Goal: Information Seeking & Learning: Learn about a topic

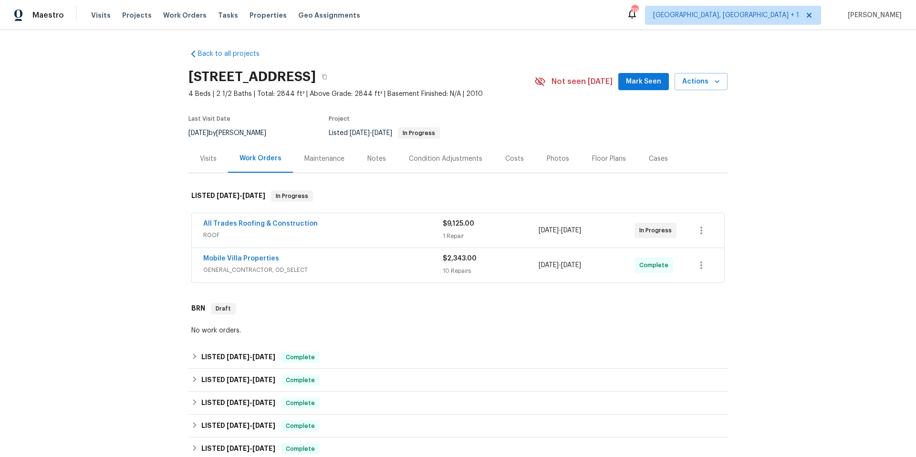
click at [378, 268] on span "GENERAL_CONTRACTOR, OD_SELECT" at bounding box center [323, 270] width 240 height 10
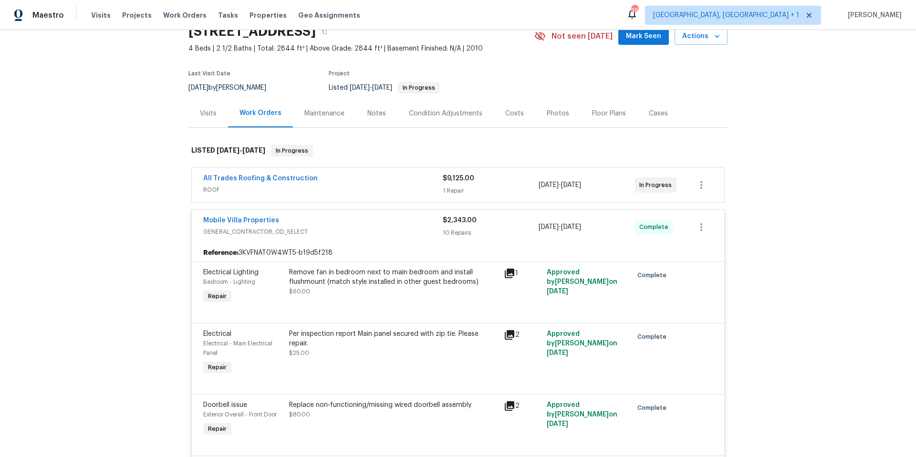
scroll to position [45, 0]
click at [239, 220] on link "Mobile Villa Properties" at bounding box center [241, 221] width 76 height 7
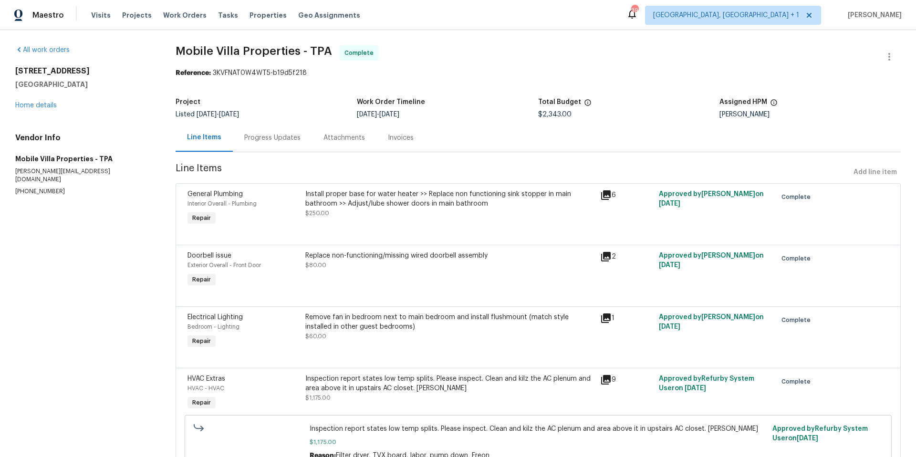
click at [285, 136] on div "Progress Updates" at bounding box center [272, 138] width 56 height 10
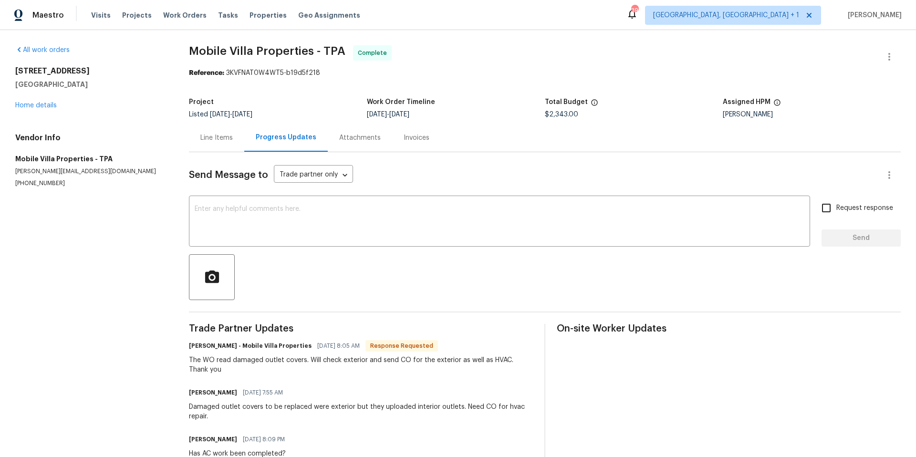
click at [213, 140] on div "Line Items" at bounding box center [216, 138] width 32 height 10
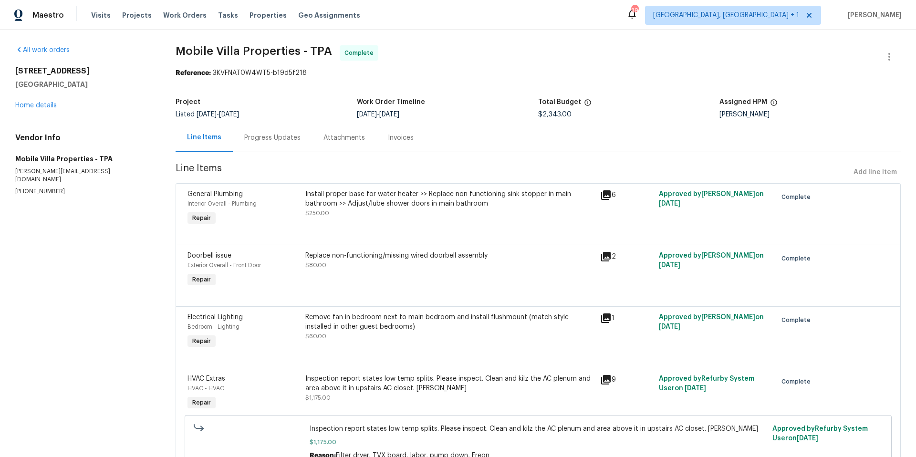
click at [358, 379] on div "Inspection report states low temp splits. Please inspect. Clean and kilz the AC…" at bounding box center [449, 383] width 289 height 19
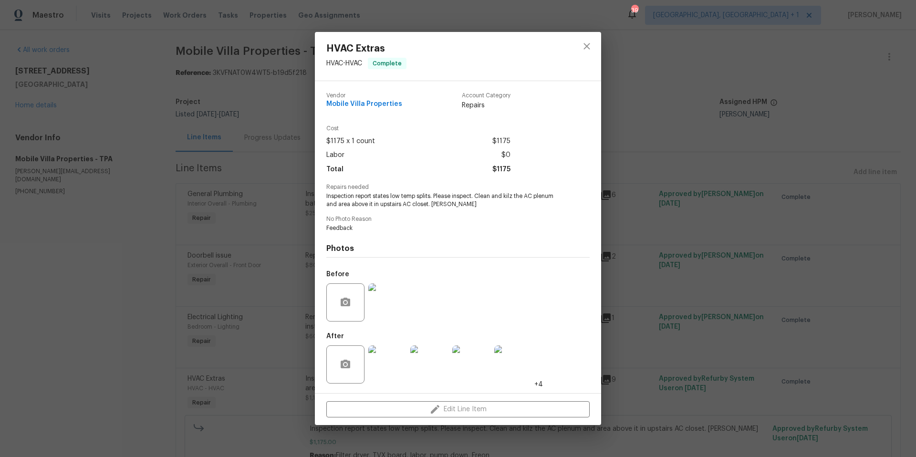
click at [379, 355] on img at bounding box center [387, 365] width 38 height 38
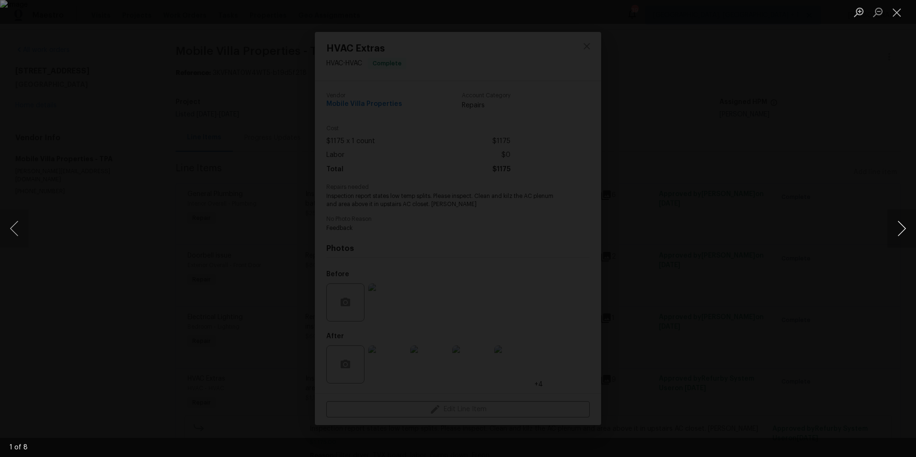
click at [895, 234] on button "Next image" at bounding box center [902, 229] width 29 height 38
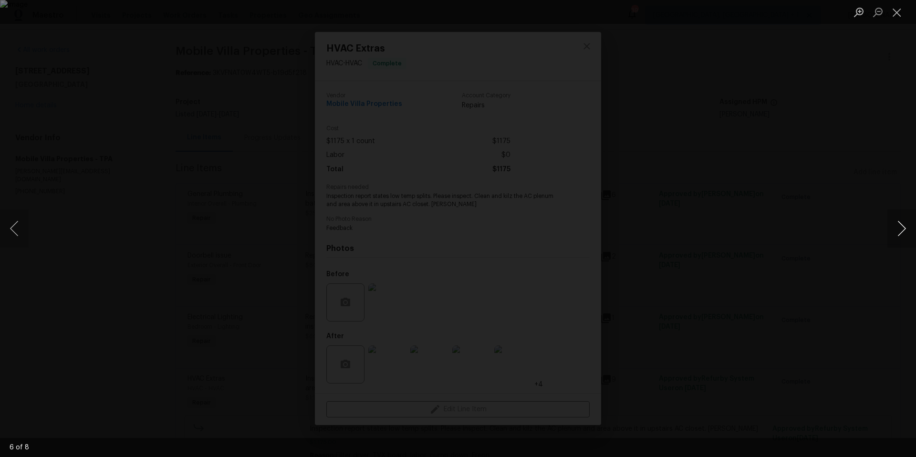
click at [895, 234] on button "Next image" at bounding box center [902, 229] width 29 height 38
click at [893, 18] on button "Close lightbox" at bounding box center [897, 12] width 19 height 17
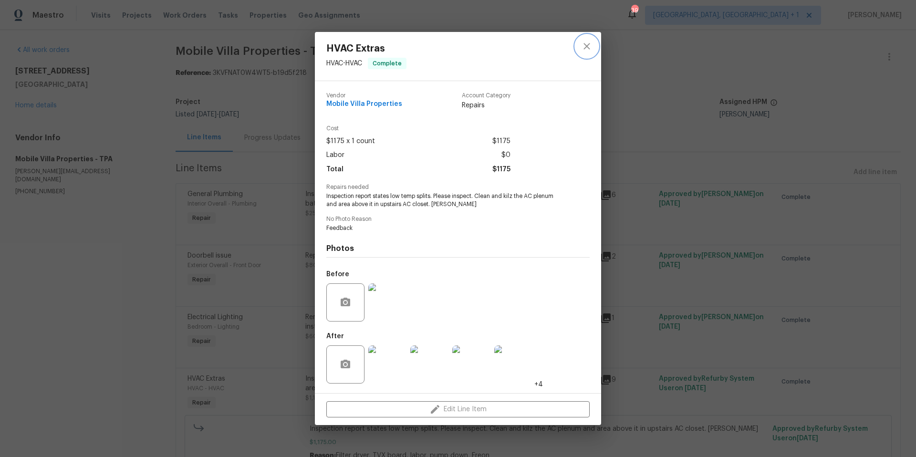
click at [587, 50] on icon "close" at bounding box center [586, 46] width 11 height 11
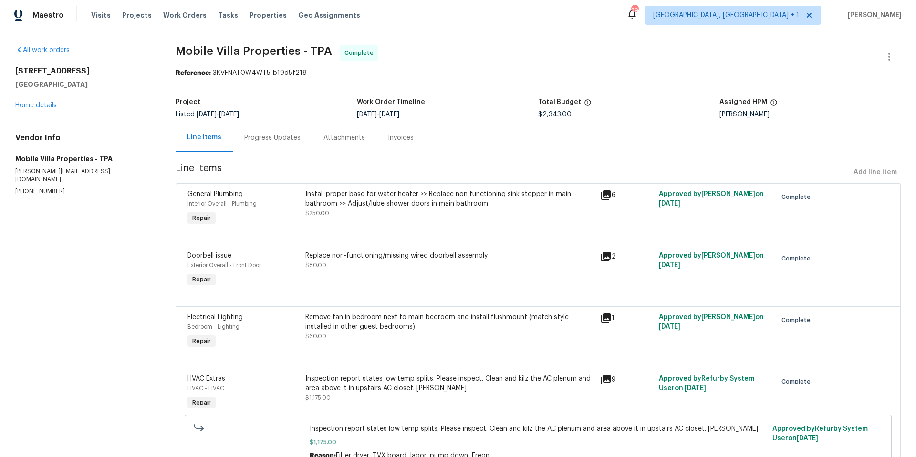
click at [293, 140] on div "Progress Updates" at bounding box center [272, 138] width 56 height 10
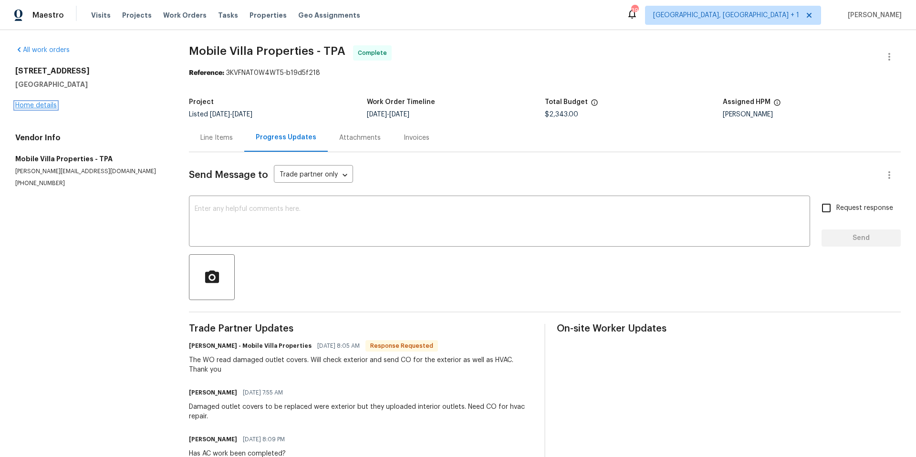
click at [50, 105] on link "Home details" at bounding box center [36, 105] width 42 height 7
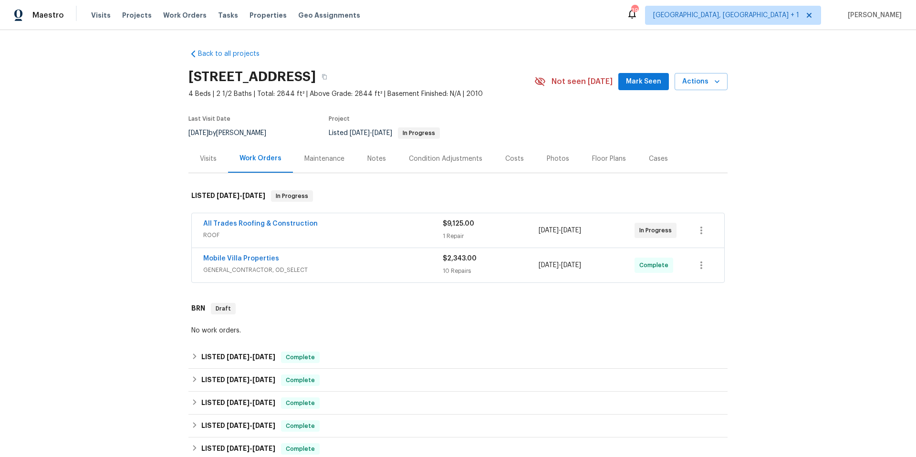
click at [345, 227] on div "All Trades Roofing & Construction" at bounding box center [323, 224] width 240 height 11
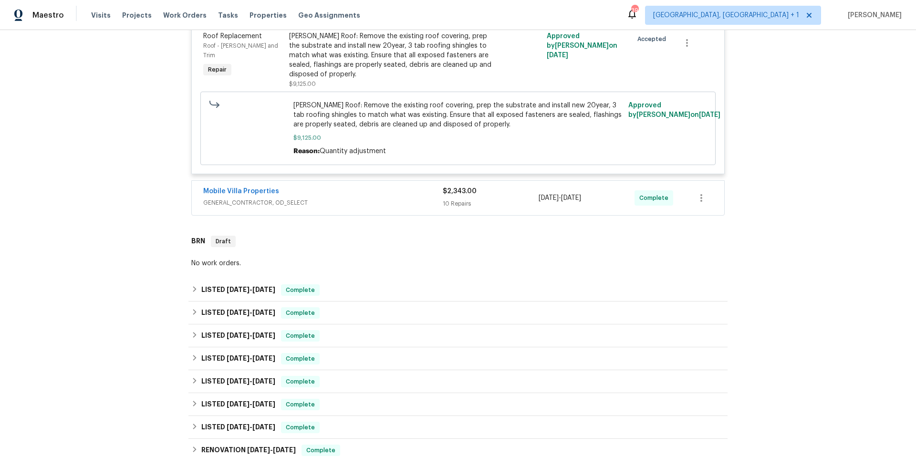
scroll to position [247, 0]
click at [373, 198] on span "GENERAL_CONTRACTOR, OD_SELECT" at bounding box center [323, 203] width 240 height 10
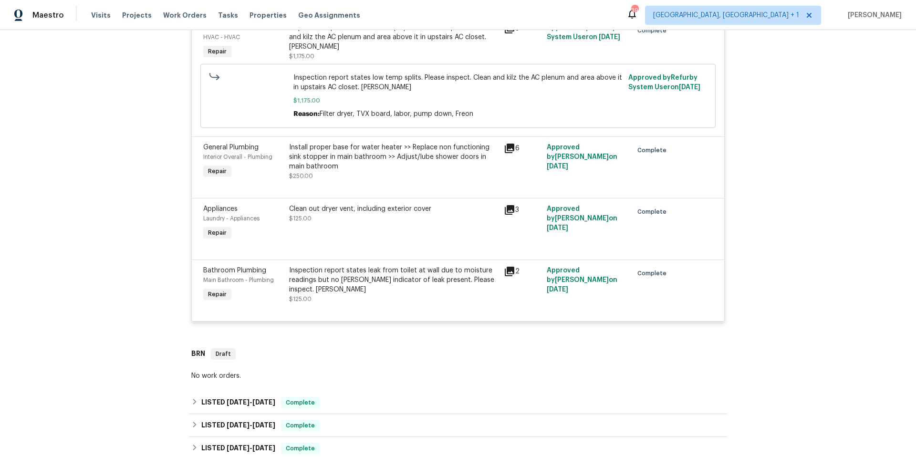
scroll to position [901, 0]
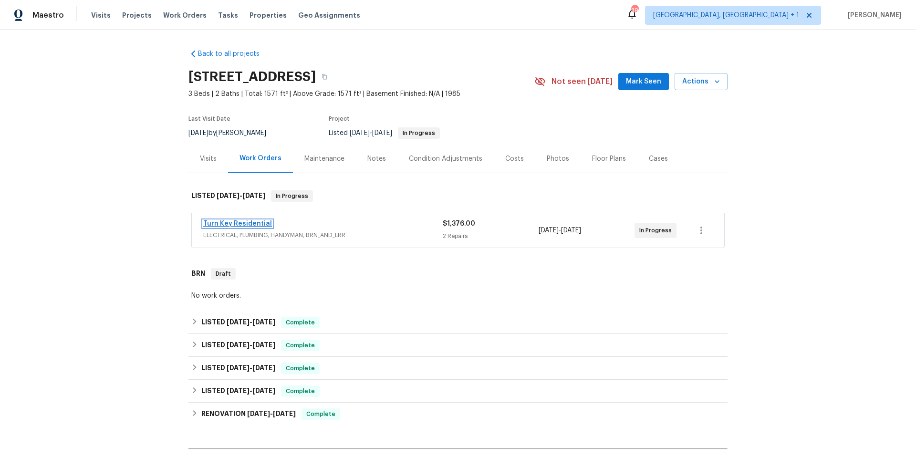
click at [230, 221] on link "Turn Key Residential" at bounding box center [237, 223] width 69 height 7
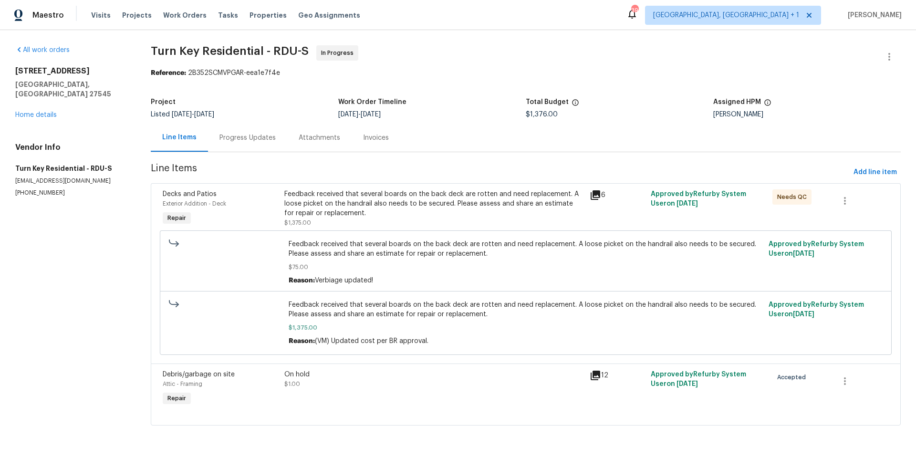
scroll to position [4, 0]
click at [260, 136] on div "Progress Updates" at bounding box center [248, 138] width 56 height 10
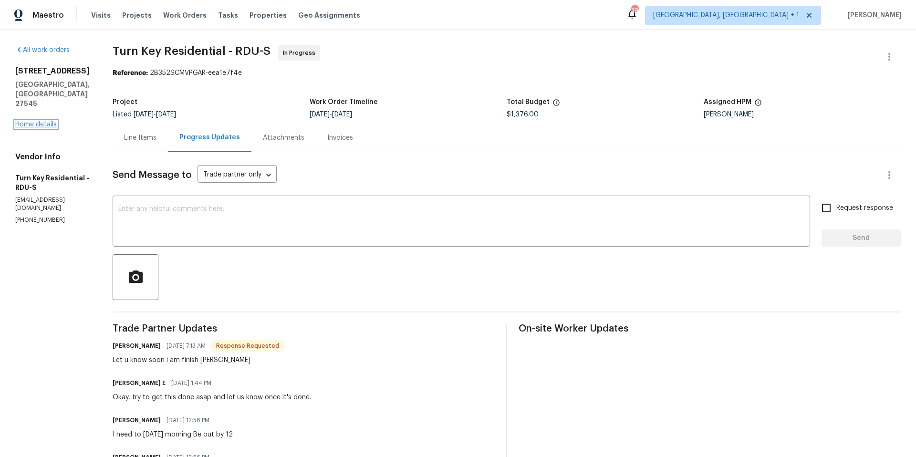
click at [43, 121] on link "Home details" at bounding box center [36, 124] width 42 height 7
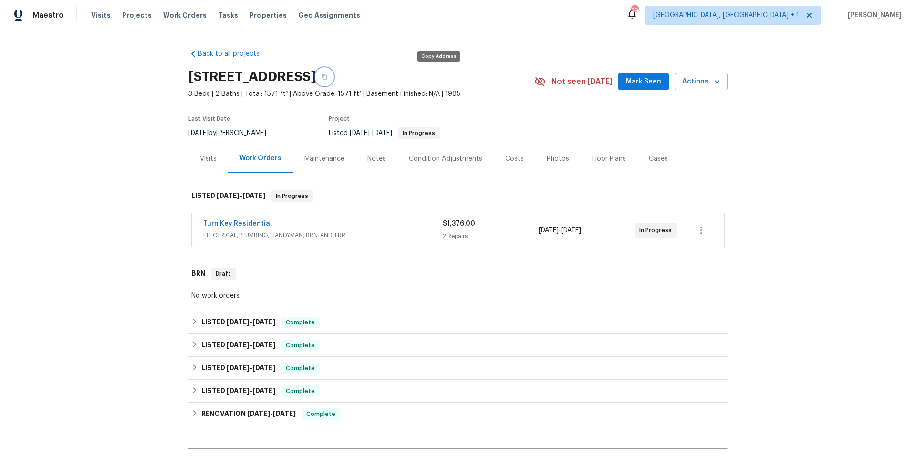
click at [327, 78] on icon "button" at bounding box center [325, 77] width 6 height 6
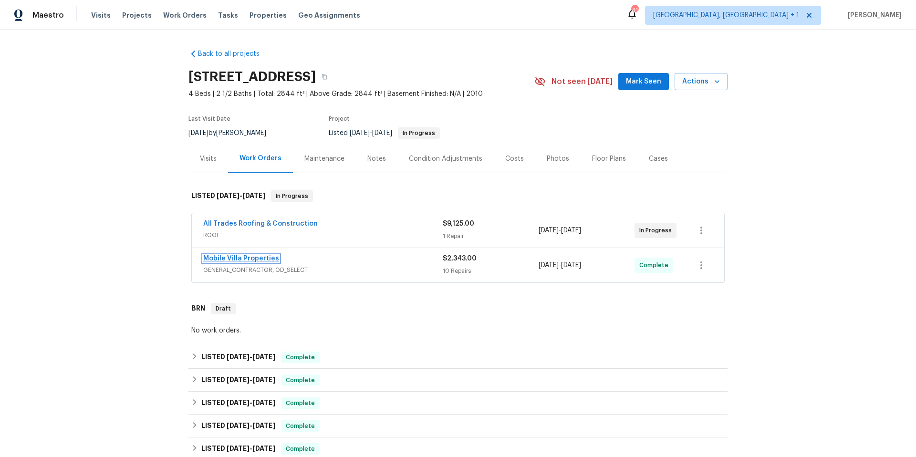
click at [249, 256] on link "Mobile Villa Properties" at bounding box center [241, 258] width 76 height 7
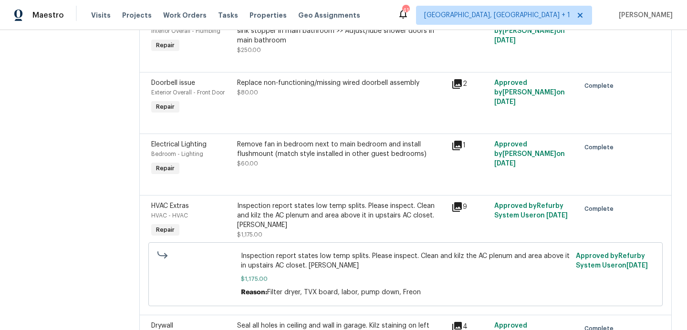
scroll to position [176, 0]
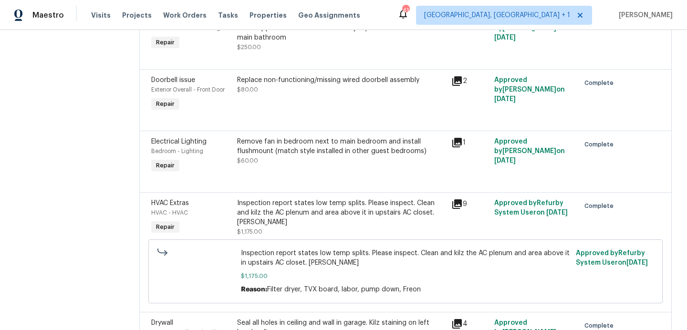
click at [299, 217] on div "Inspection report states low temp splits. Please inspect. Clean and kilz the AC…" at bounding box center [341, 213] width 209 height 29
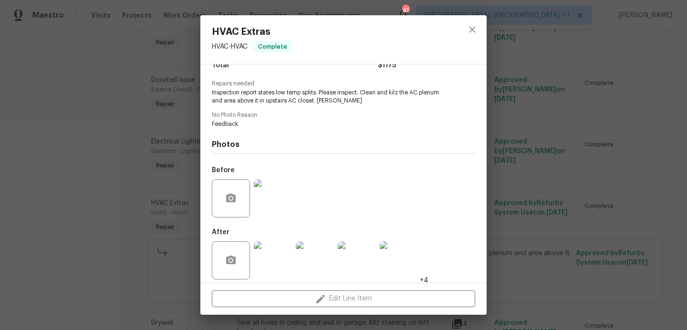
scroll to position [93, 0]
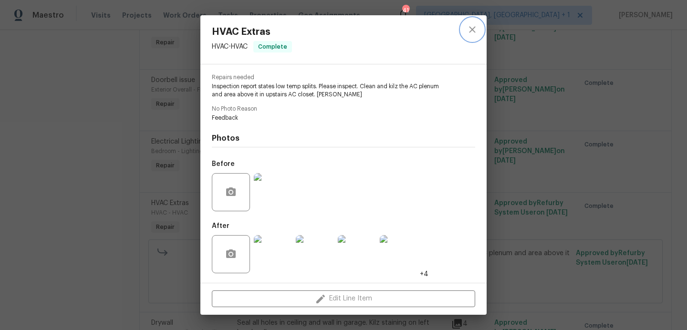
click at [474, 33] on icon "close" at bounding box center [472, 29] width 11 height 11
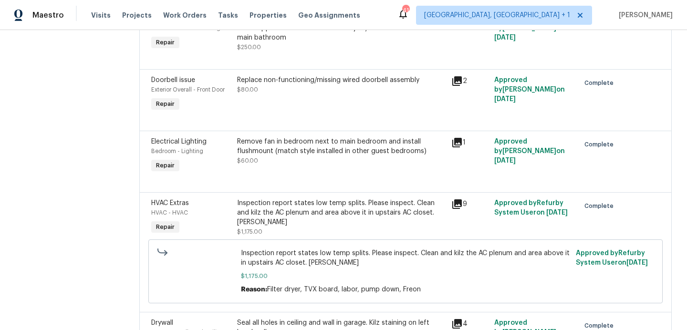
click at [183, 205] on span "HVAC Extras" at bounding box center [170, 203] width 38 height 7
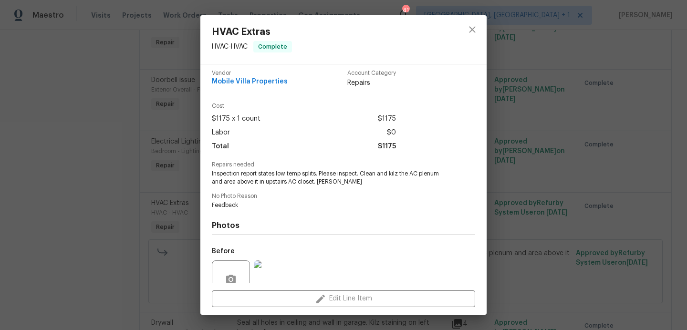
scroll to position [6, 0]
click at [475, 28] on icon "close" at bounding box center [472, 29] width 11 height 11
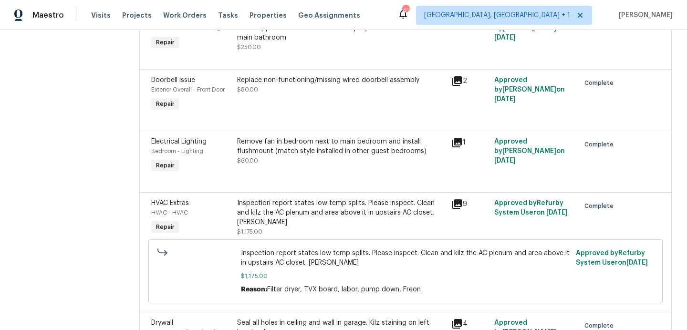
click at [185, 201] on span "HVAC Extras" at bounding box center [170, 203] width 38 height 7
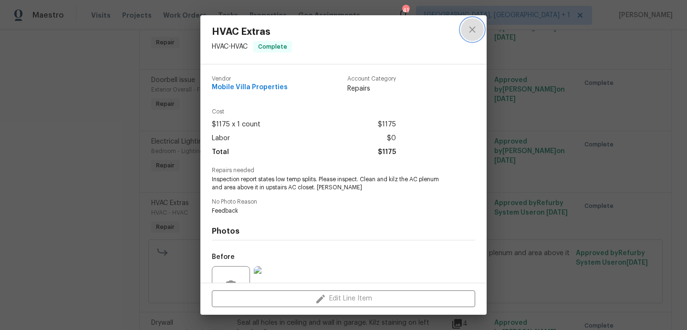
click at [476, 31] on icon "close" at bounding box center [472, 29] width 11 height 11
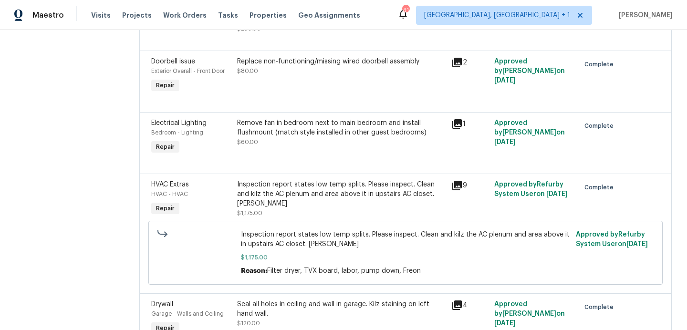
scroll to position [195, 0]
